Goal: Transaction & Acquisition: Purchase product/service

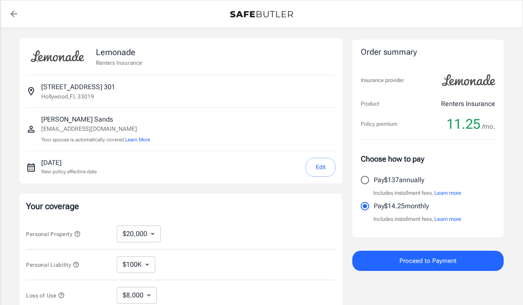
select select "20000"
select select "500"
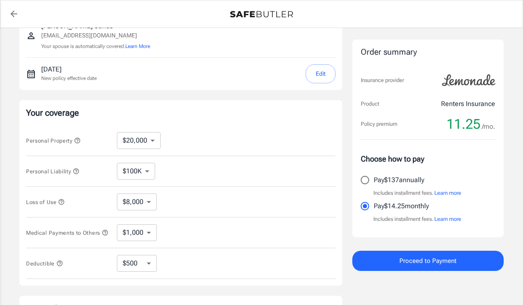
scroll to position [95, 0]
click at [152, 143] on select "$10,000 $20,000 $30,000 $40,000 $50,000 $100K" at bounding box center [139, 138] width 44 height 17
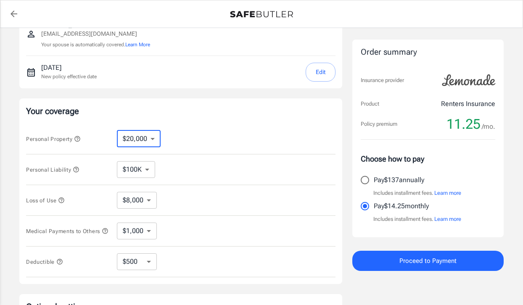
click at [143, 263] on select "$250 $500 $1,000" at bounding box center [137, 261] width 40 height 17
click at [142, 140] on select "$10,000 $20,000 $30,000 $40,000 $50,000 $100K" at bounding box center [139, 138] width 44 height 17
select select "50000"
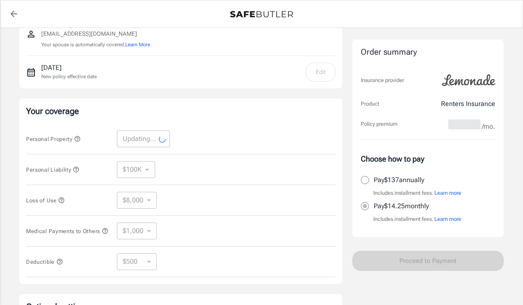
select select "50000"
select select "20000"
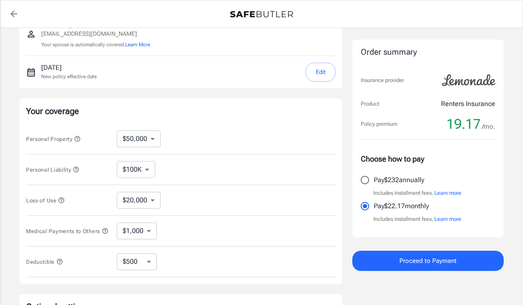
click at [139, 171] on select "$100K $200K $300K $400K $500K" at bounding box center [136, 169] width 38 height 17
click at [117, 161] on select "$100K $200K $300K $400K $500K" at bounding box center [136, 169] width 38 height 17
click at [141, 197] on select "$20,000" at bounding box center [139, 200] width 44 height 17
click at [143, 231] on select "$1,000 $2,000 $3,000 $4,000 $5,000" at bounding box center [137, 231] width 40 height 17
click at [141, 270] on select "$250 $500 $1,000" at bounding box center [137, 261] width 40 height 17
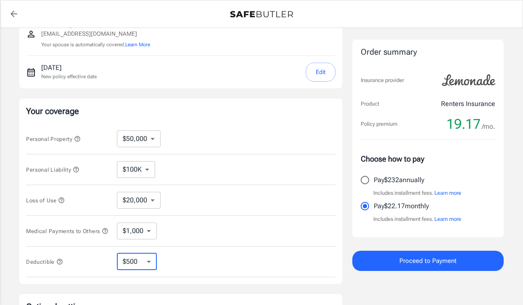
select select "1000"
click at [149, 263] on select "$250 $500 $1,000" at bounding box center [137, 261] width 40 height 17
select select "500"
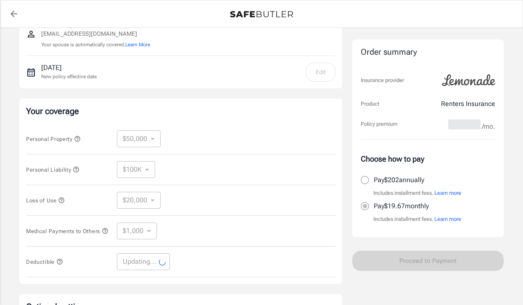
select select "500"
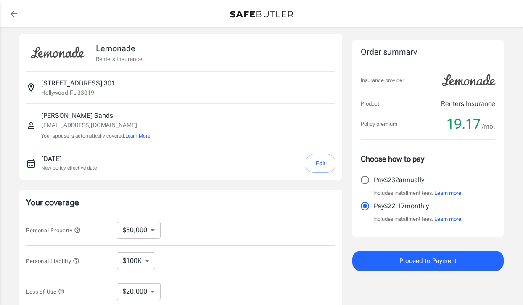
scroll to position [5, 0]
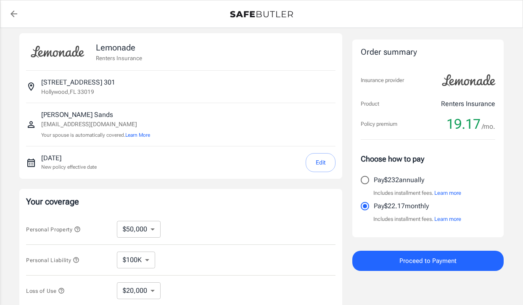
click at [76, 159] on p "[DATE]" at bounding box center [69, 158] width 56 height 10
click at [315, 161] on button "Edit" at bounding box center [321, 162] width 30 height 19
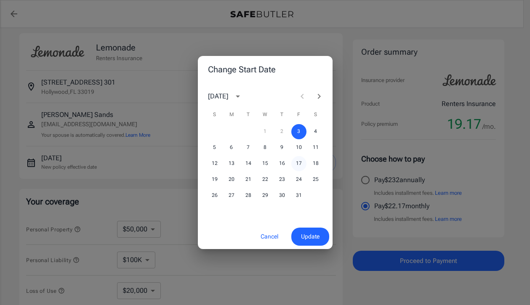
click at [298, 163] on button "17" at bounding box center [298, 163] width 15 height 15
click at [315, 234] on span "Update" at bounding box center [310, 236] width 19 height 11
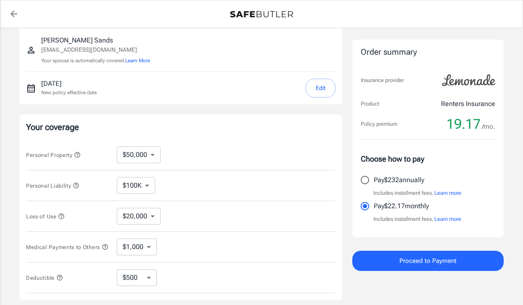
scroll to position [94, 0]
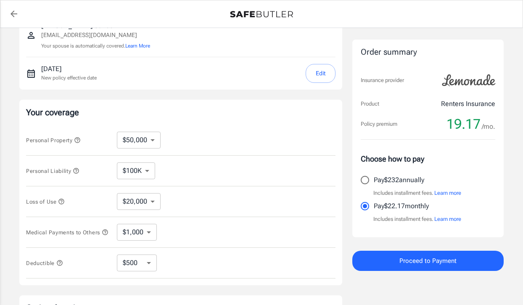
click at [151, 140] on select "$10,000 $20,000 $30,000 $40,000 $50,000 $100K" at bounding box center [139, 140] width 44 height 17
select select "40000"
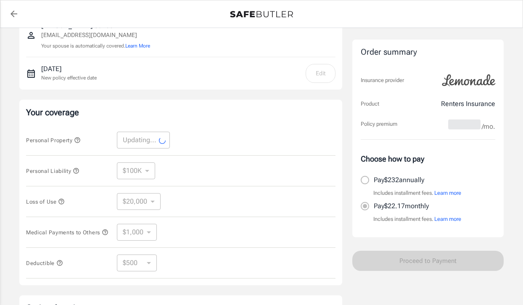
select select "40000"
select select "16000"
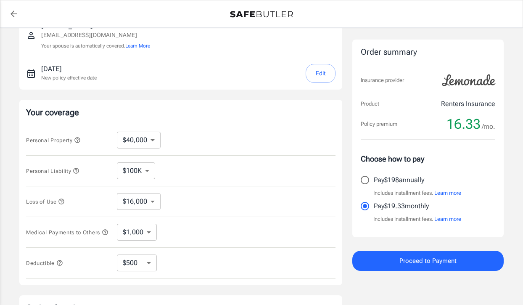
click at [145, 139] on select "$10,000 $20,000 $30,000 $40,000 $50,000 $100K" at bounding box center [139, 140] width 44 height 17
select select "10000"
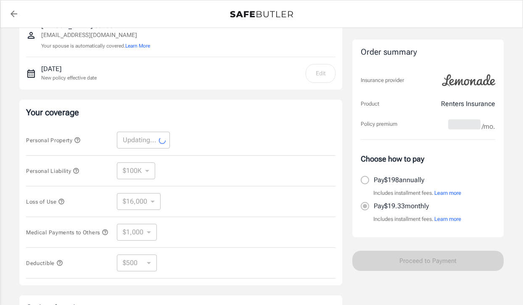
select select "10000"
select select "4000"
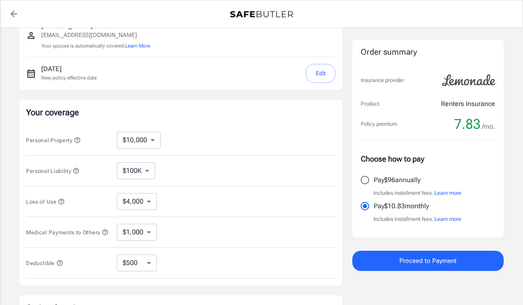
click at [140, 143] on select "$10,000 $20,000 $30,000 $40,000 $50,000 $100K" at bounding box center [139, 140] width 44 height 17
select select "30000"
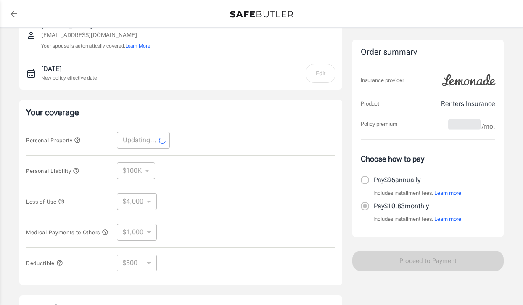
select select "30000"
select select "12000"
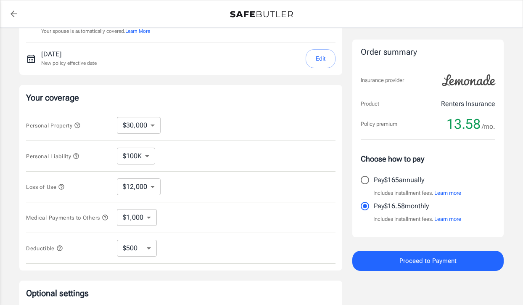
scroll to position [112, 0]
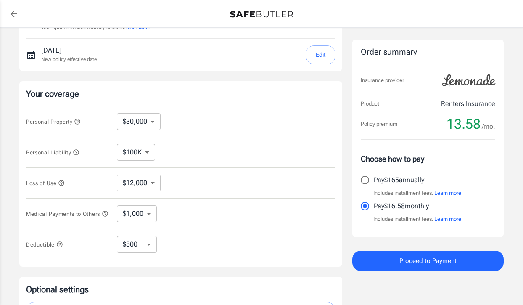
click at [143, 247] on select "$250 $500 $1,000" at bounding box center [137, 244] width 40 height 17
click at [79, 122] on icon "button" at bounding box center [77, 121] width 5 height 5
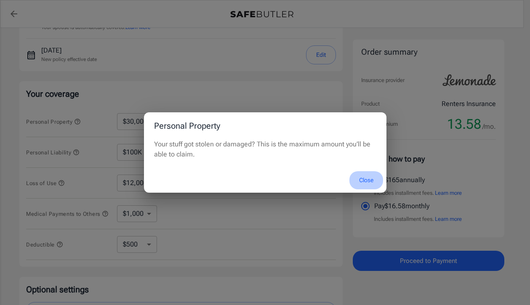
click at [364, 185] on button "Close" at bounding box center [366, 180] width 34 height 18
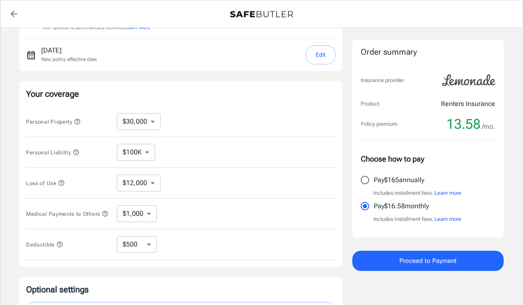
click at [77, 152] on icon "button" at bounding box center [76, 152] width 7 height 7
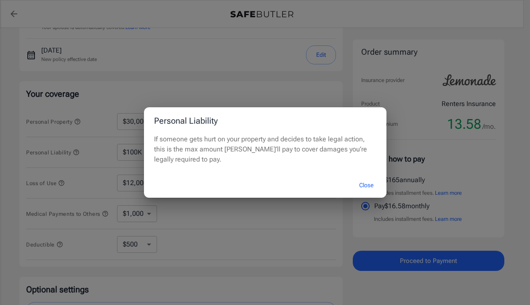
click at [369, 184] on button "Close" at bounding box center [366, 185] width 34 height 18
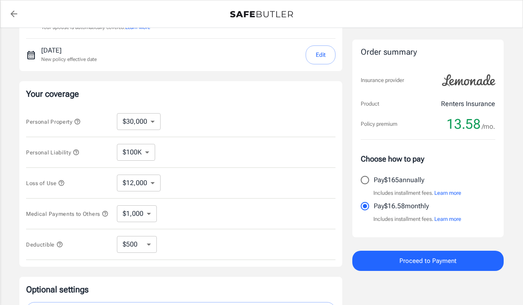
click at [62, 183] on icon "button" at bounding box center [61, 183] width 7 height 7
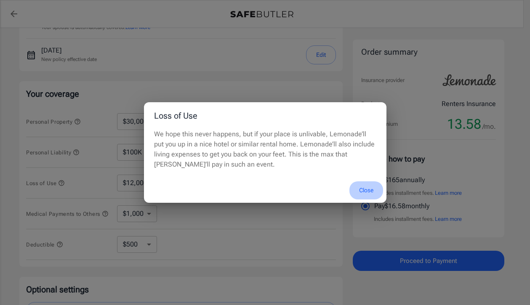
click at [368, 186] on button "Close" at bounding box center [366, 190] width 34 height 18
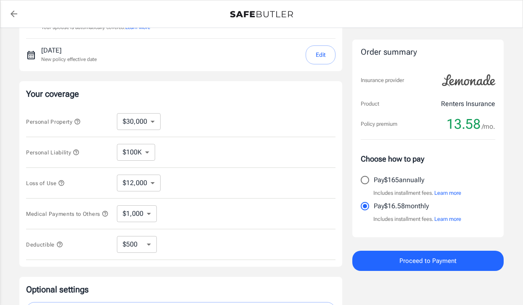
click at [143, 183] on select "$12,000" at bounding box center [139, 183] width 44 height 17
click at [102, 217] on icon "button" at bounding box center [105, 213] width 7 height 7
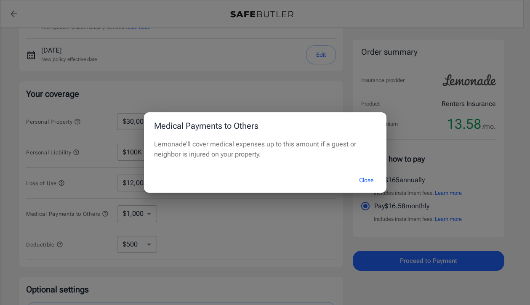
click at [368, 182] on button "Close" at bounding box center [366, 180] width 34 height 18
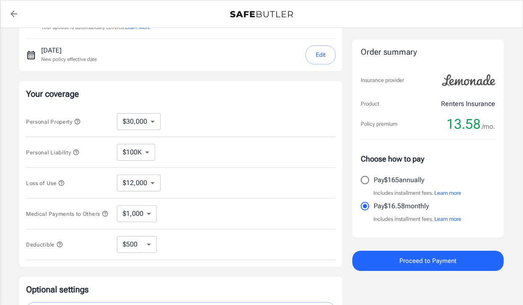
click at [58, 247] on icon "button" at bounding box center [59, 244] width 7 height 7
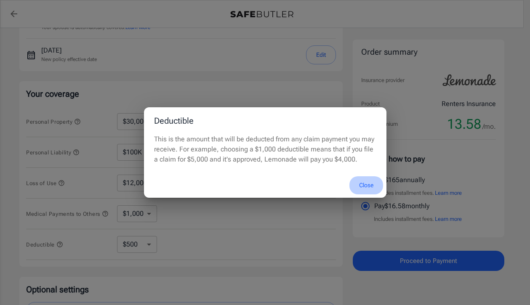
click at [366, 185] on button "Close" at bounding box center [366, 185] width 34 height 18
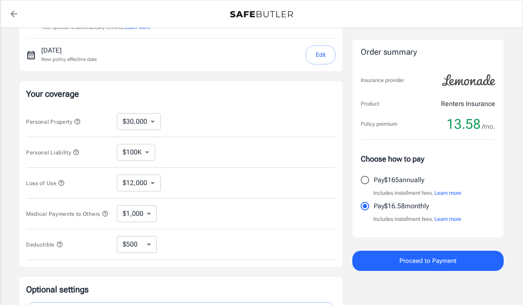
click at [135, 249] on select "$250 $500 $1,000" at bounding box center [137, 244] width 40 height 17
select select "250"
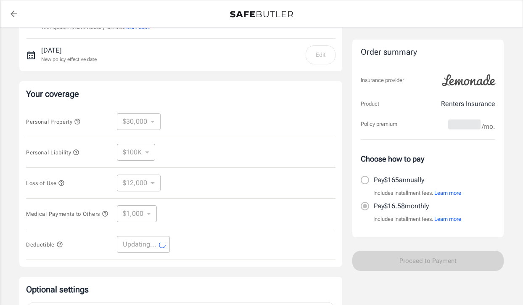
select select "250"
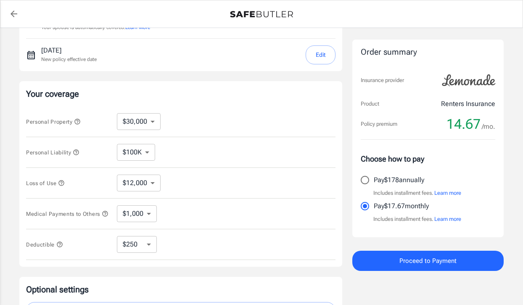
click at [61, 247] on icon "button" at bounding box center [59, 244] width 5 height 5
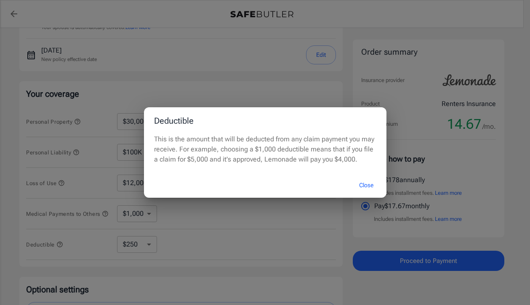
click at [371, 185] on button "Close" at bounding box center [366, 185] width 34 height 18
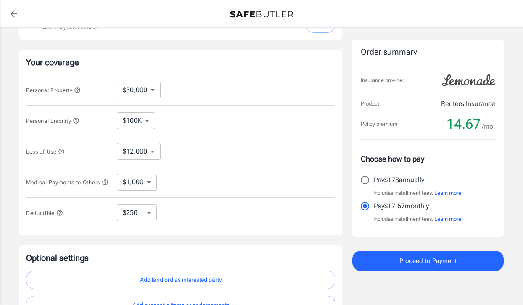
scroll to position [143, 0]
